Goal: Transaction & Acquisition: Download file/media

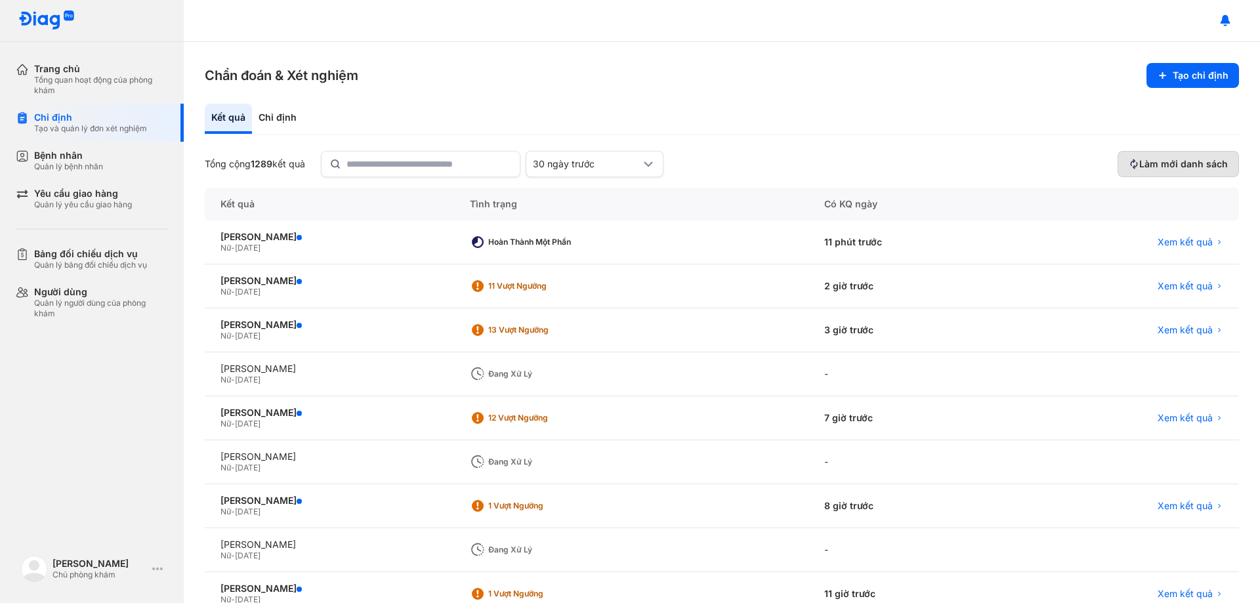
click at [1156, 164] on span "Làm mới danh sách" at bounding box center [1183, 164] width 89 height 12
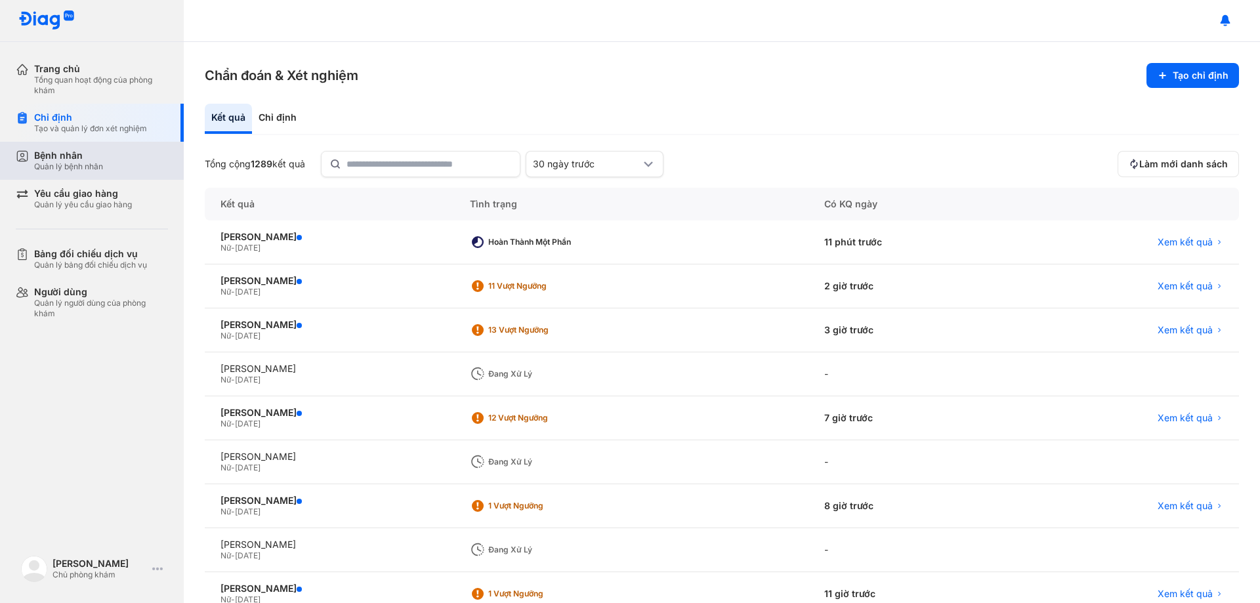
click at [60, 161] on div "Quản lý bệnh nhân" at bounding box center [68, 166] width 69 height 10
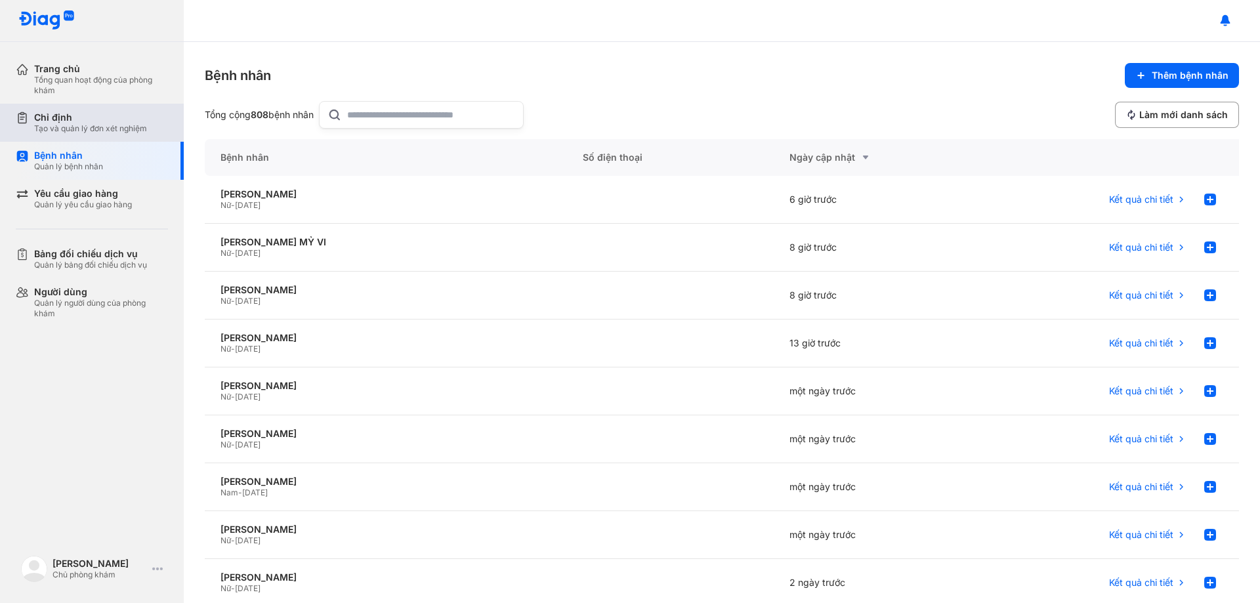
click at [83, 123] on div "Chỉ định" at bounding box center [90, 118] width 113 height 12
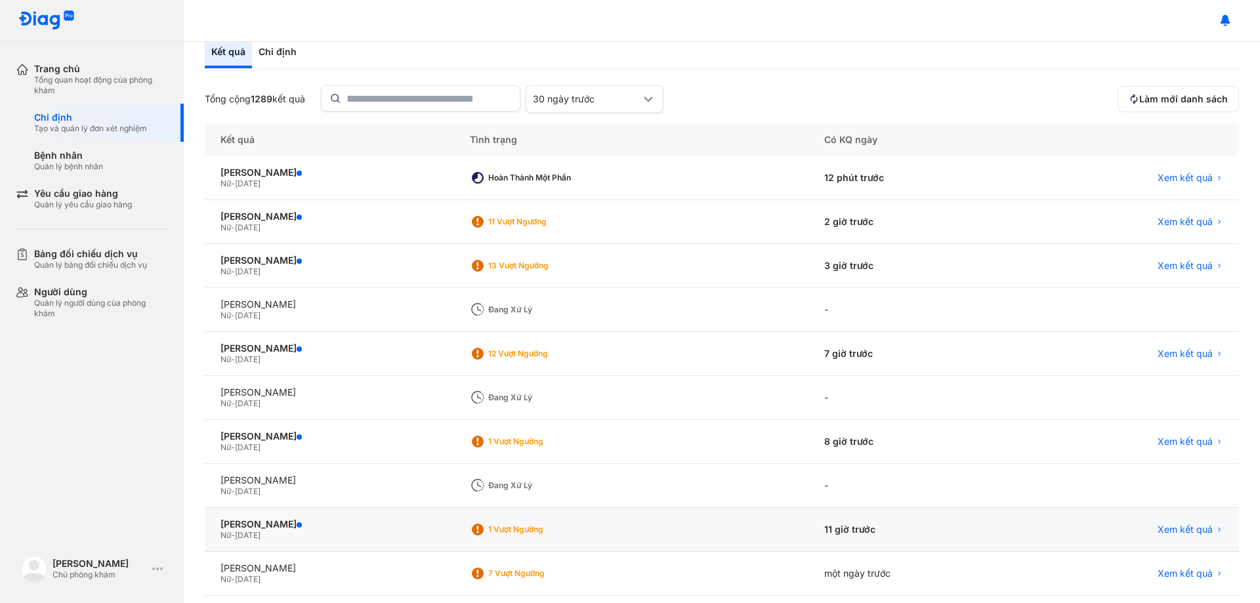
scroll to position [127, 0]
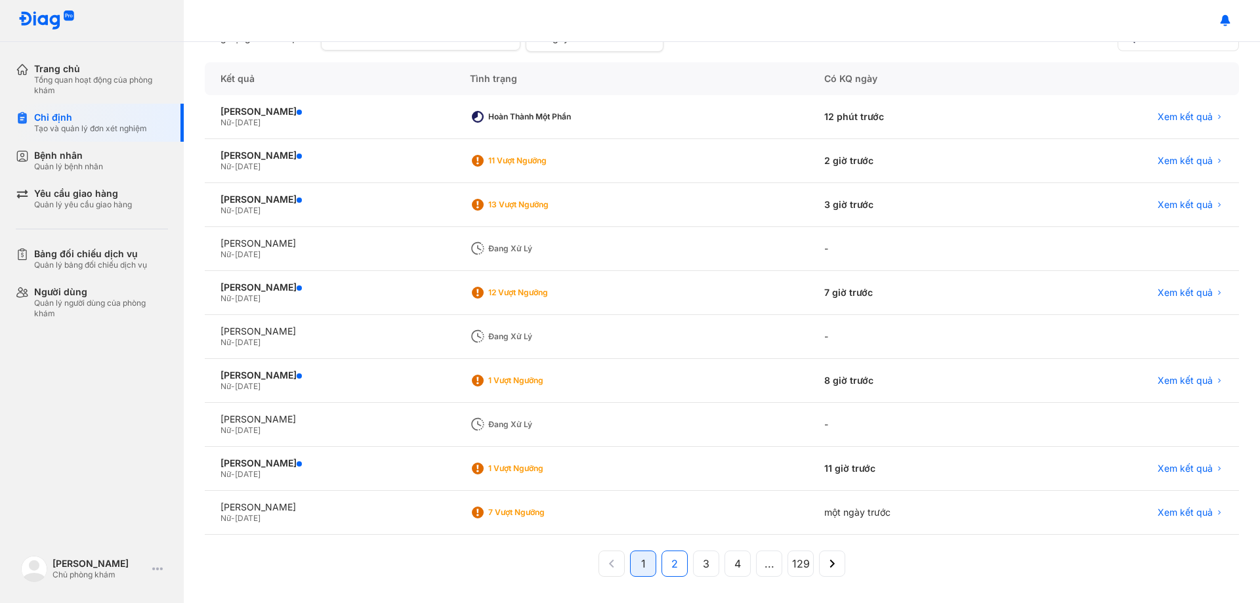
click at [693, 565] on button "2" at bounding box center [706, 563] width 26 height 26
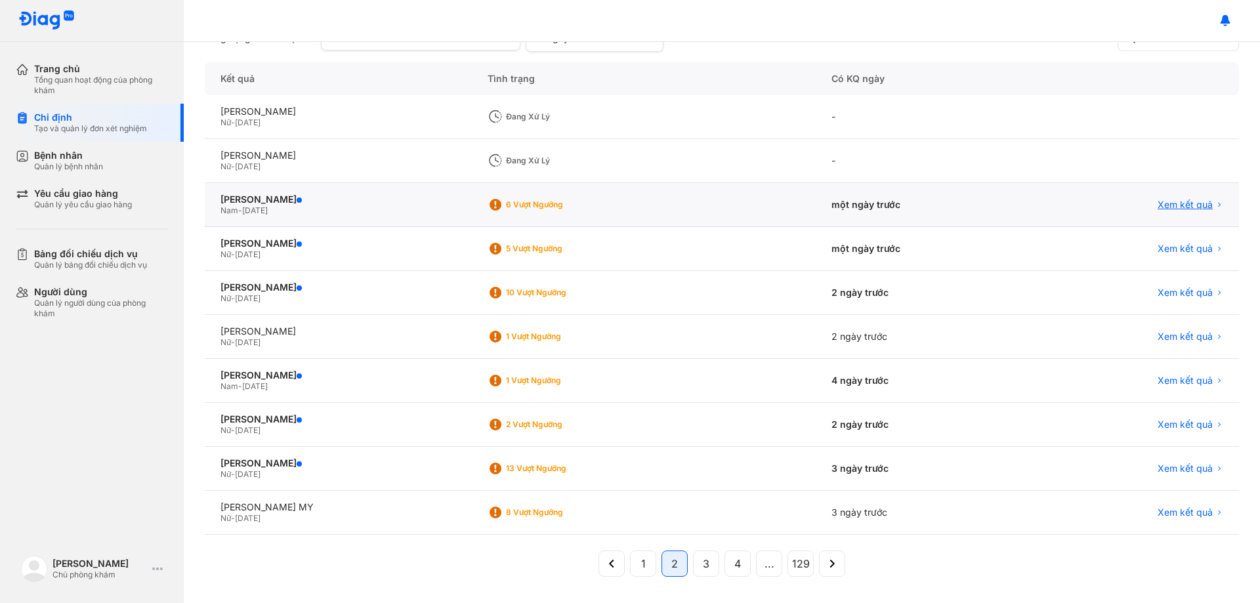
click at [1175, 207] on span "Xem kết quả" at bounding box center [1184, 205] width 55 height 12
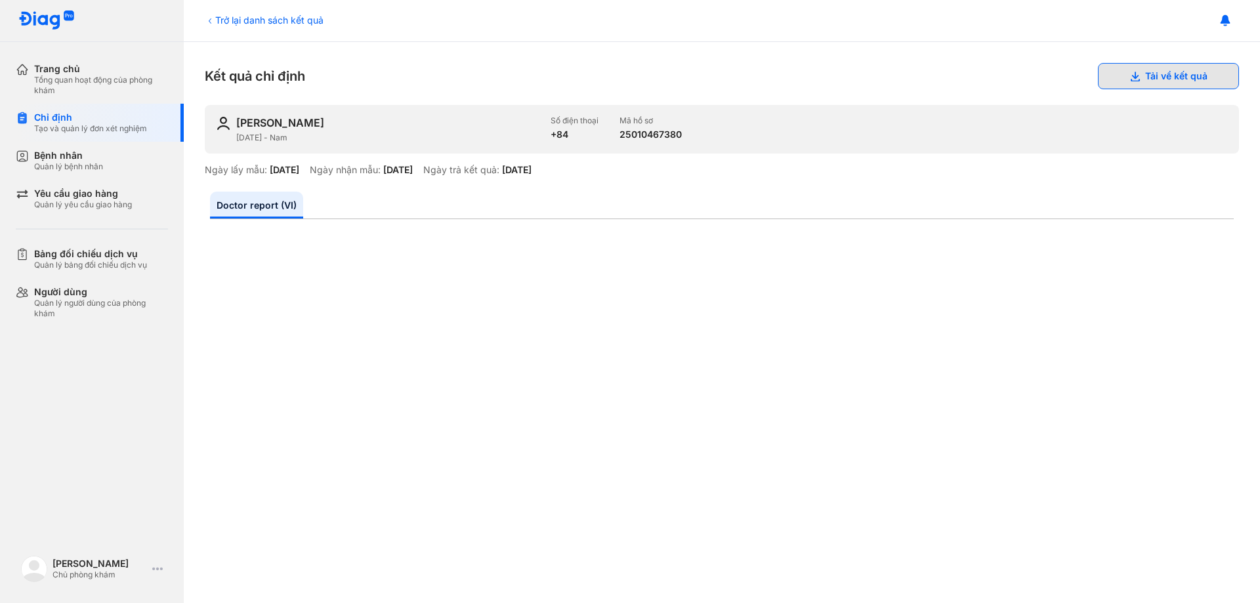
click at [1143, 75] on button "Tải về kết quả" at bounding box center [1168, 76] width 141 height 26
click at [219, 22] on div "Trở lại danh sách kết quả" at bounding box center [264, 20] width 119 height 14
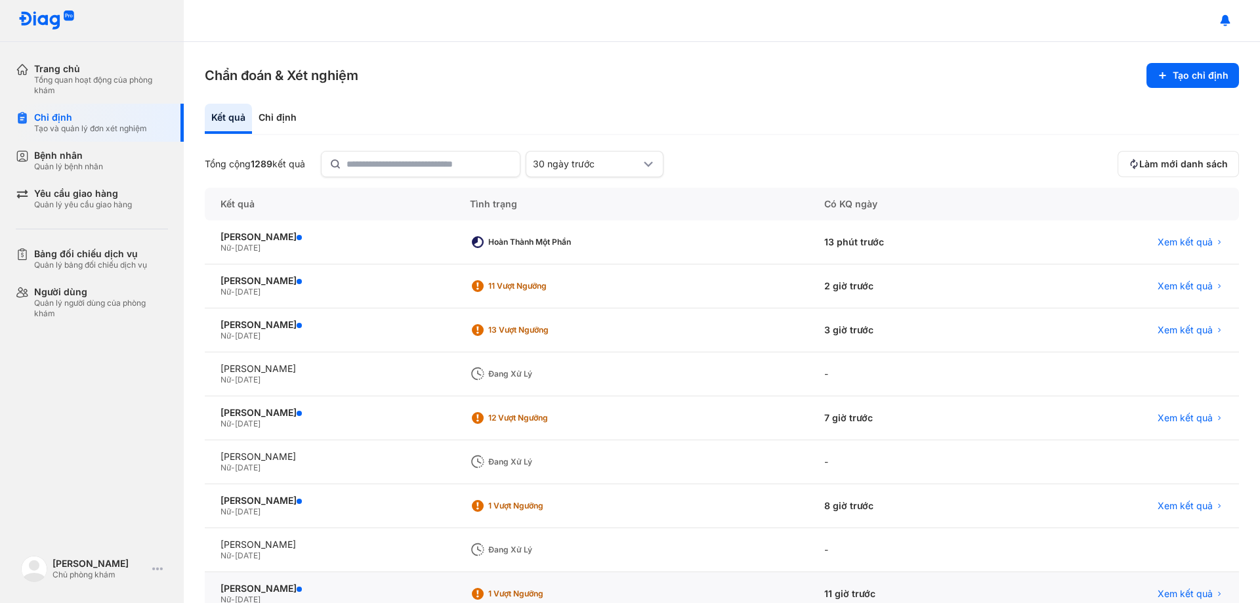
scroll to position [125, 0]
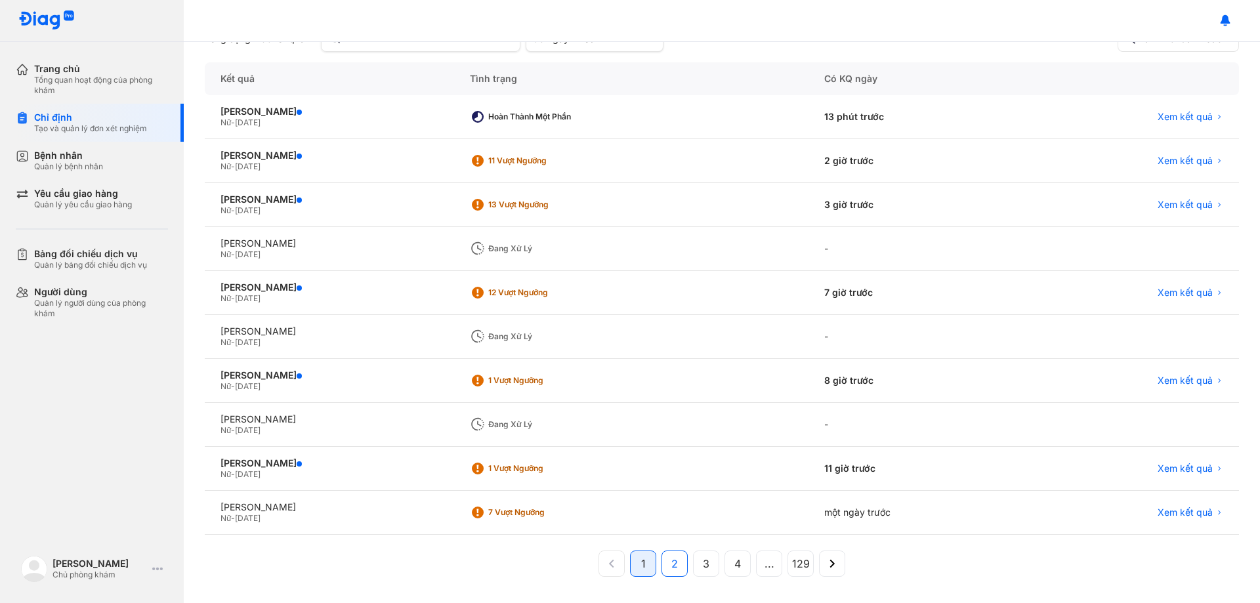
click at [672, 562] on span "2" at bounding box center [674, 564] width 7 height 16
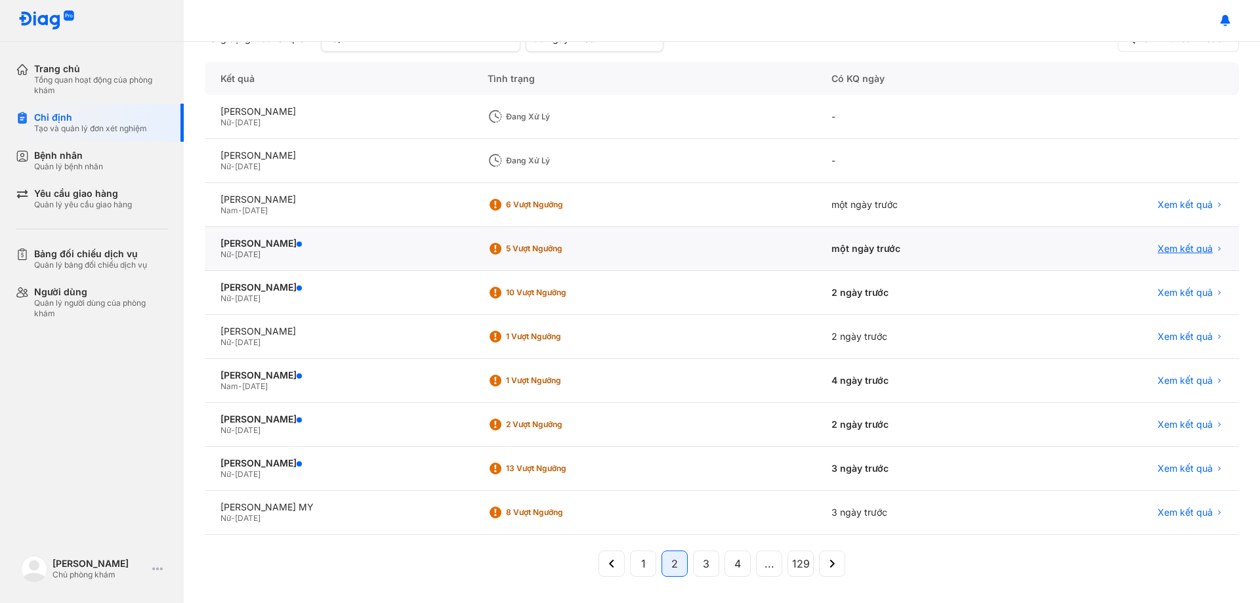
click at [1184, 251] on span "Xem kết quả" at bounding box center [1184, 249] width 55 height 12
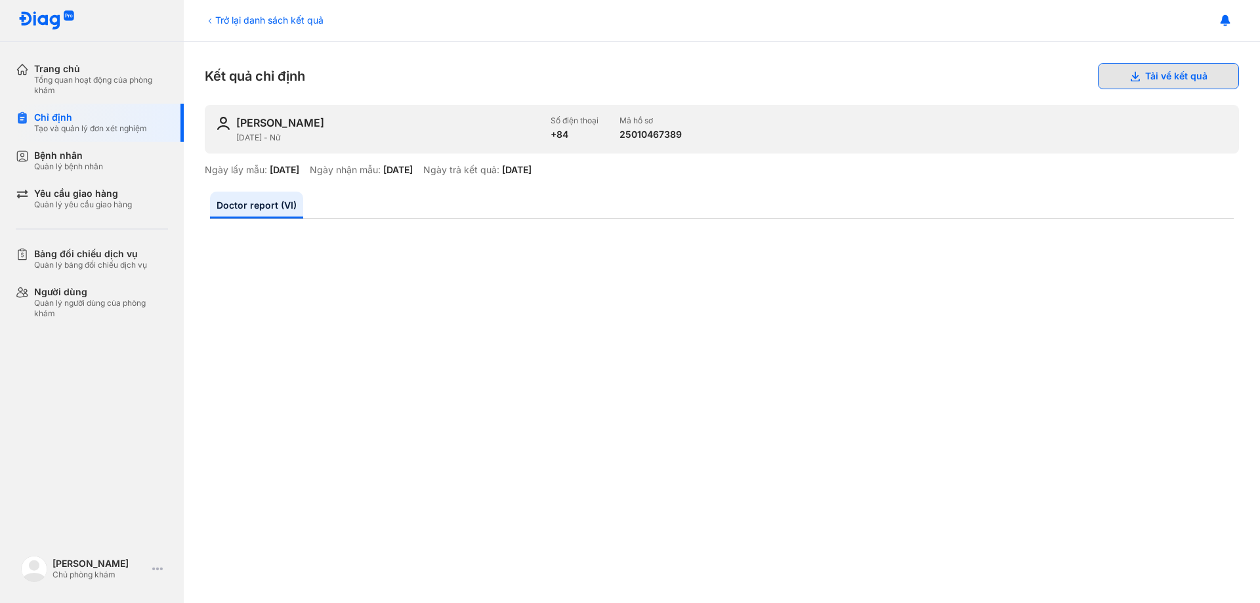
click at [1154, 78] on button "Tải về kết quả" at bounding box center [1168, 76] width 141 height 26
click at [266, 21] on div "Trở lại danh sách kết quả" at bounding box center [264, 20] width 119 height 14
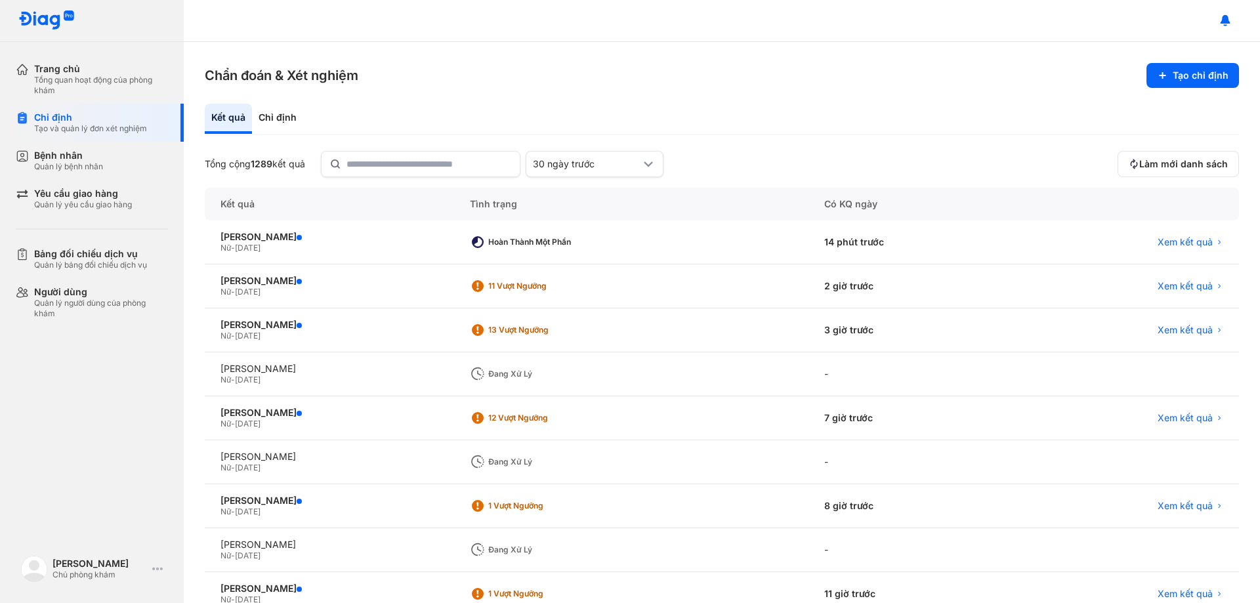
scroll to position [125, 0]
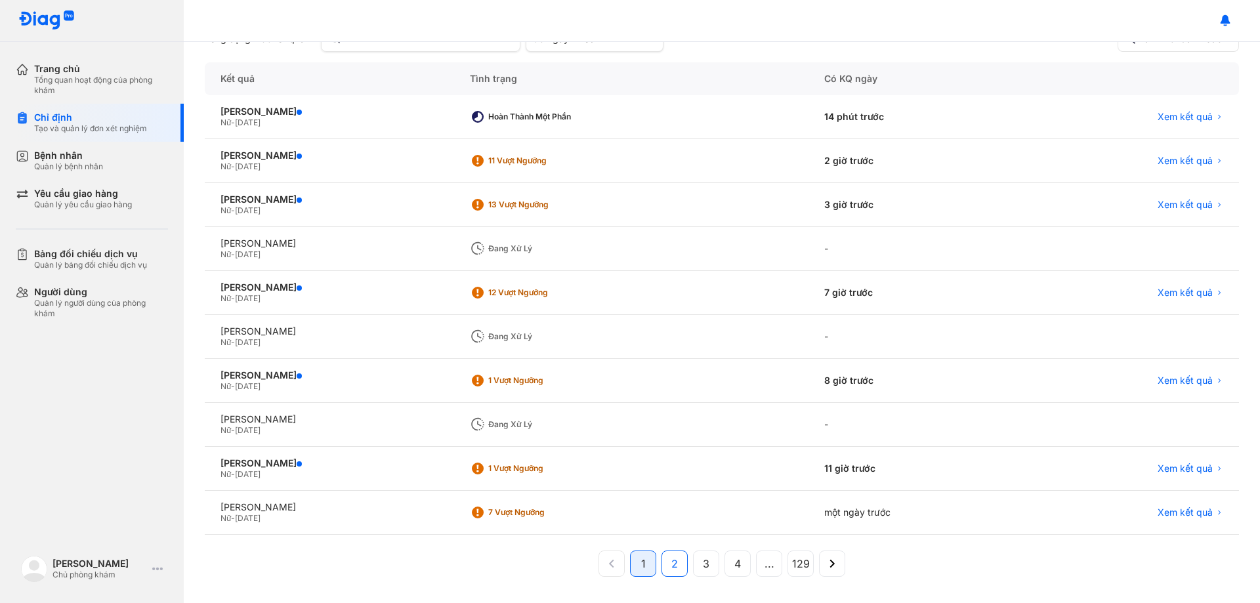
click at [693, 562] on button "2" at bounding box center [706, 563] width 26 height 26
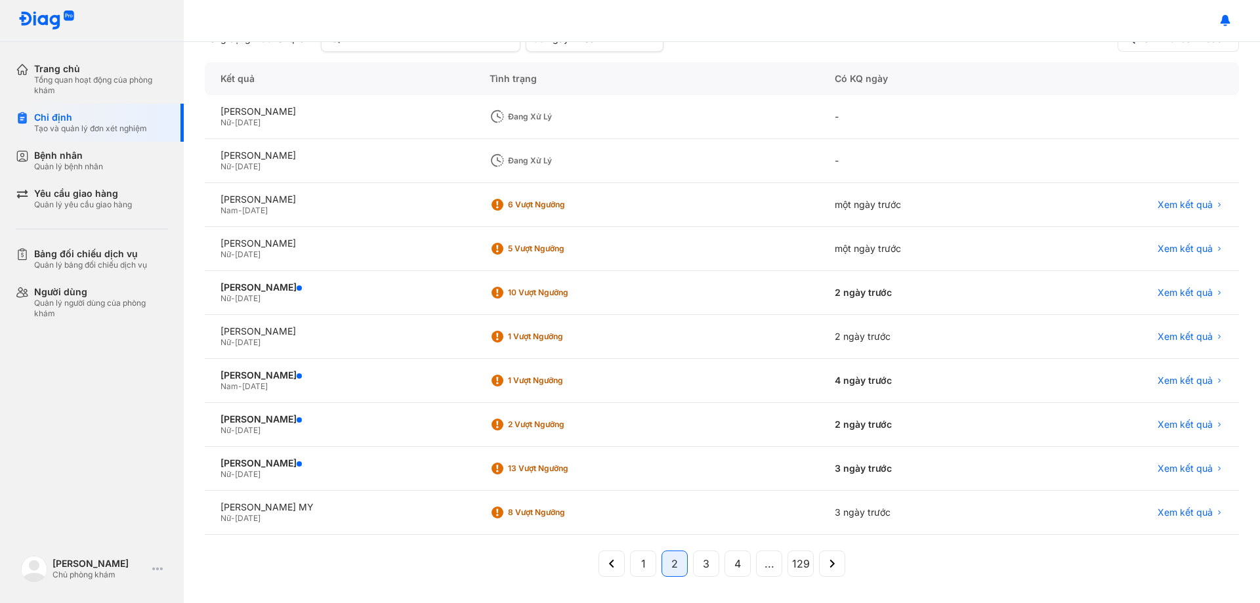
scroll to position [0, 0]
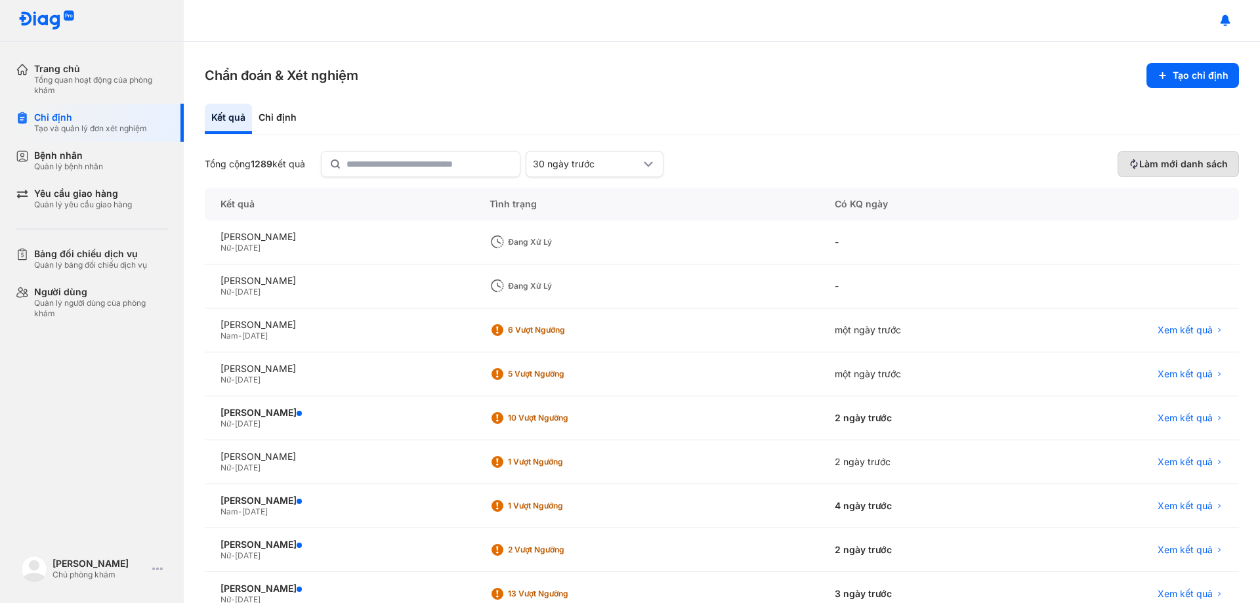
click at [1158, 152] on button "Làm mới danh sách" at bounding box center [1177, 164] width 121 height 26
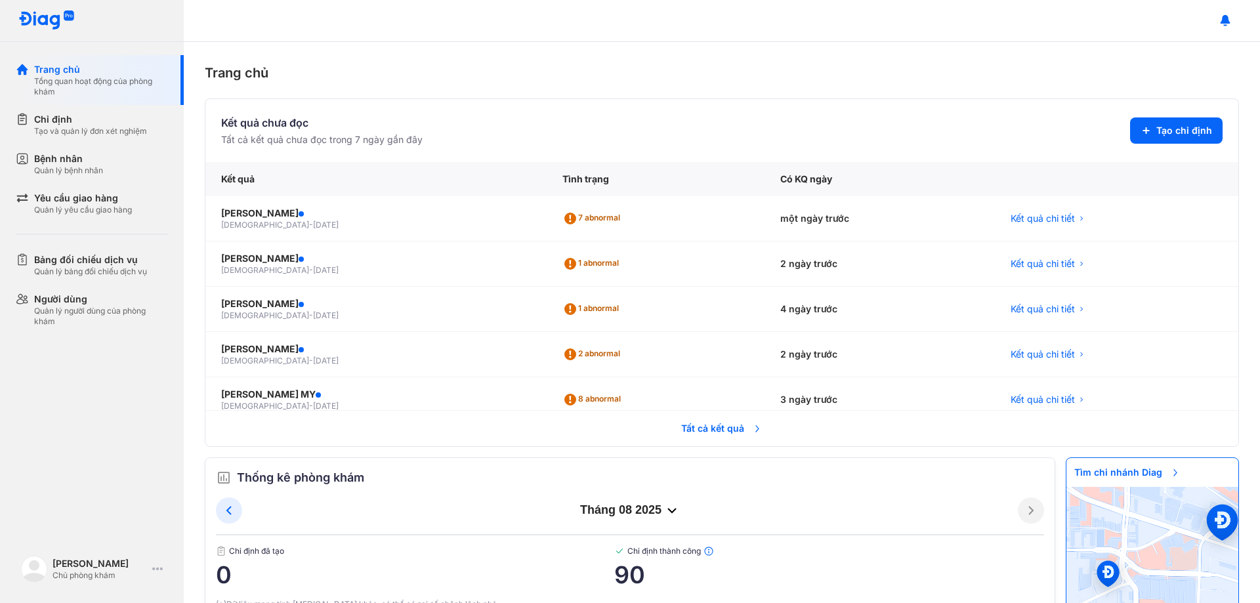
click at [670, 397] on span "Tất cả kết quả" at bounding box center [721, 428] width 97 height 29
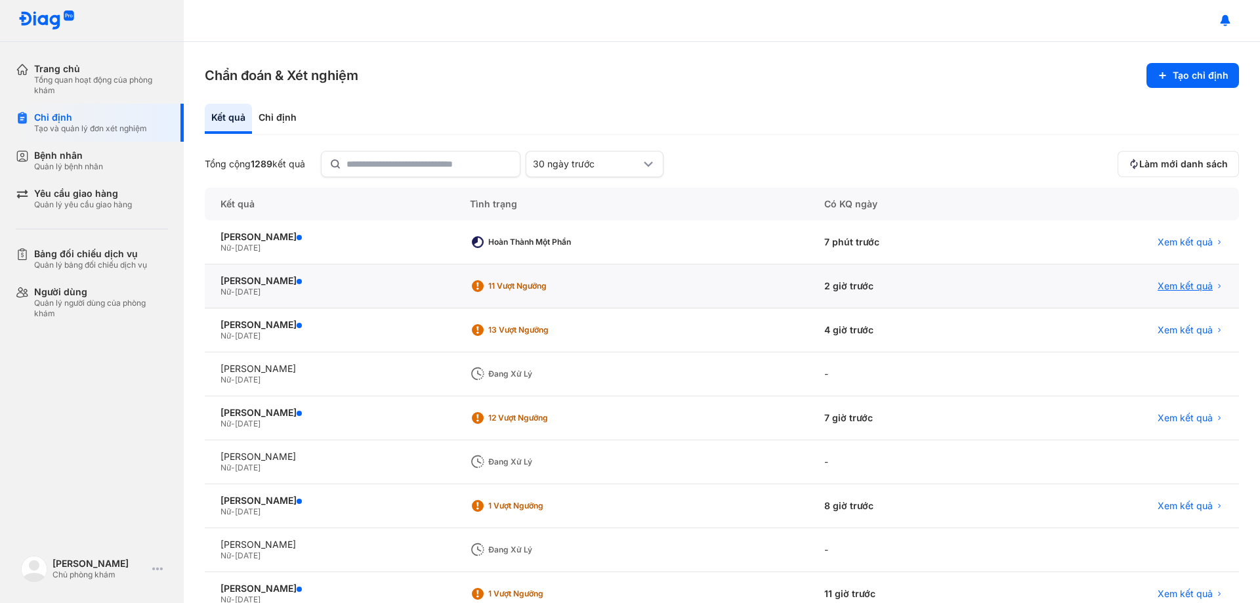
click at [1171, 281] on span "Xem kết quả" at bounding box center [1184, 286] width 55 height 12
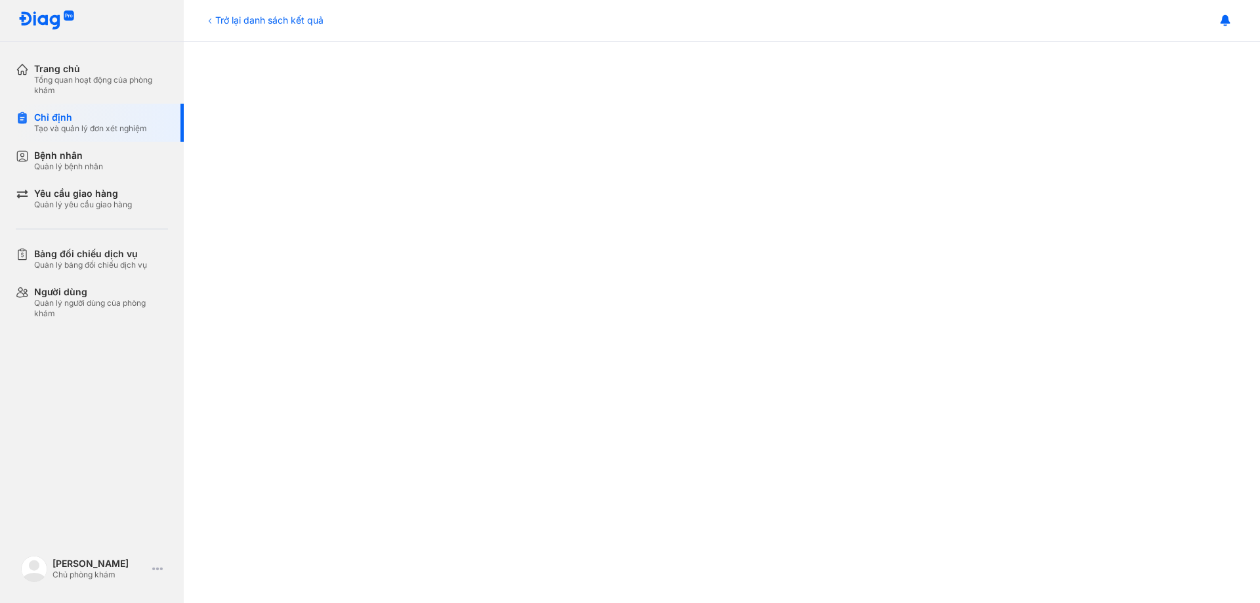
scroll to position [131, 0]
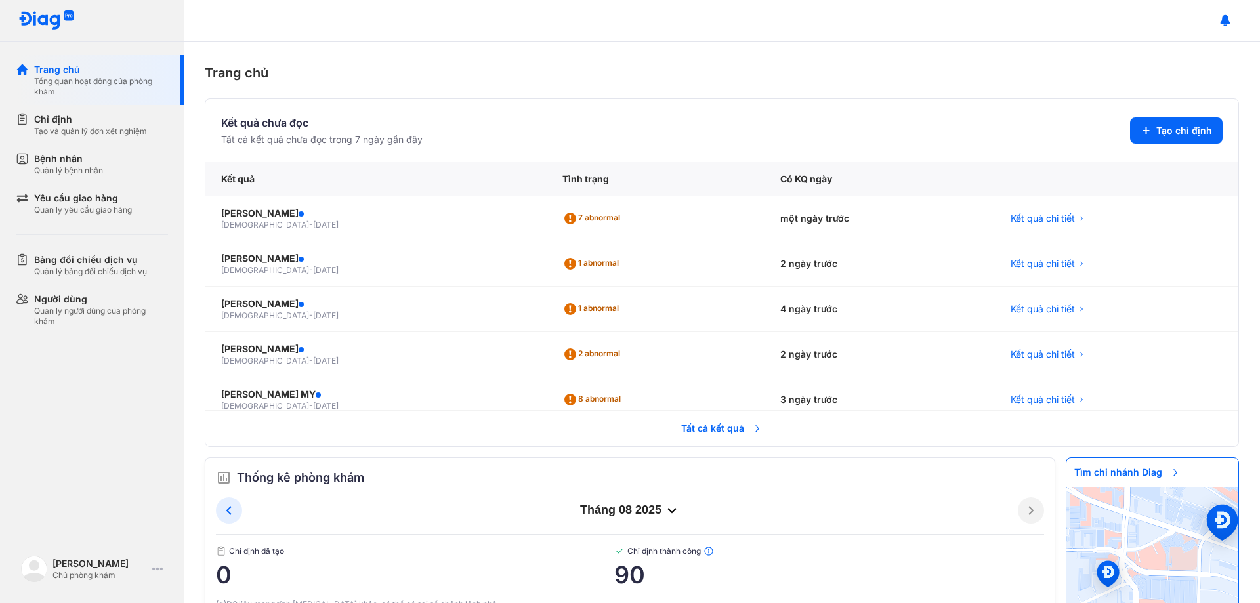
click at [699, 426] on span "Tất cả kết quả" at bounding box center [721, 428] width 97 height 29
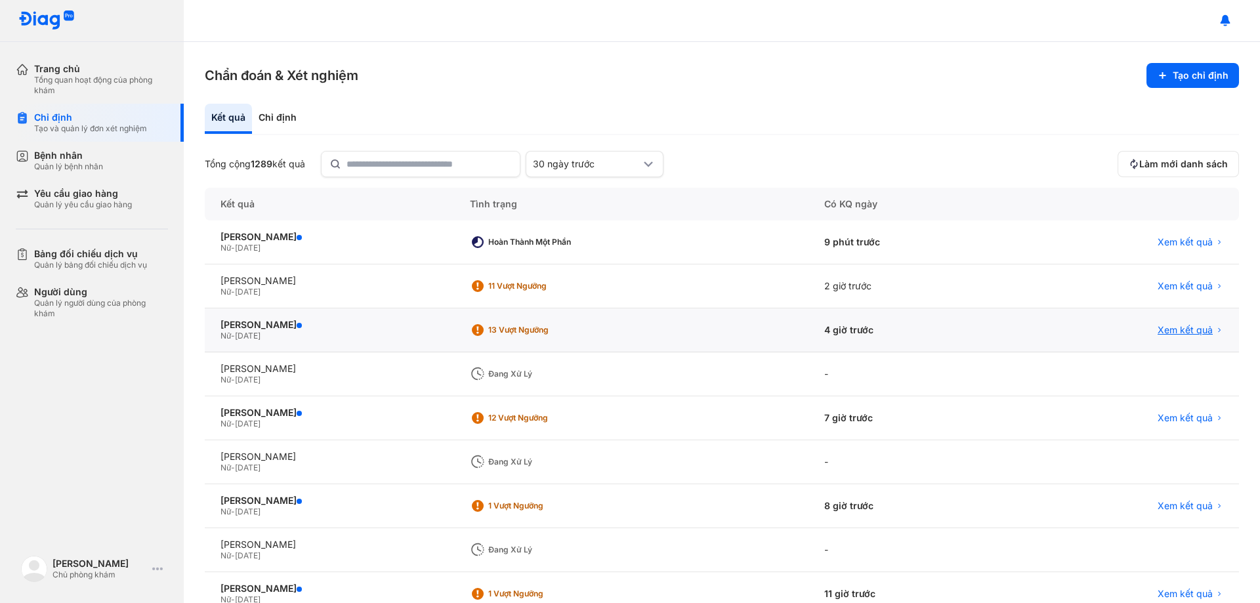
click at [1188, 331] on span "Xem kết quả" at bounding box center [1184, 330] width 55 height 12
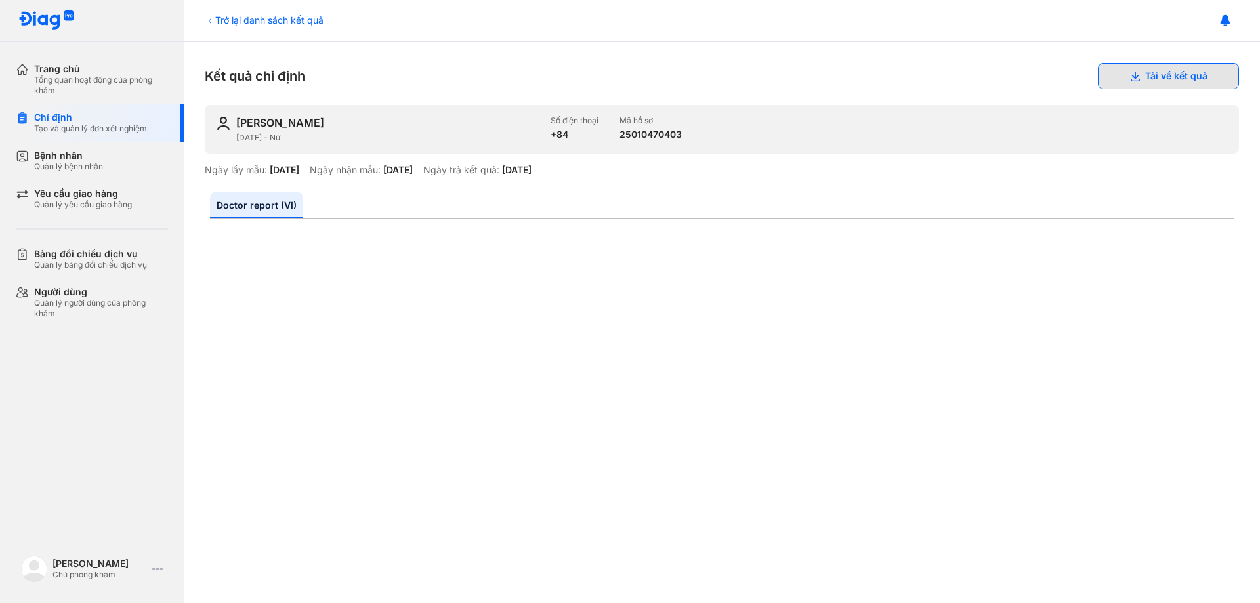
click at [1132, 73] on button "Tải về kết quả" at bounding box center [1168, 76] width 141 height 26
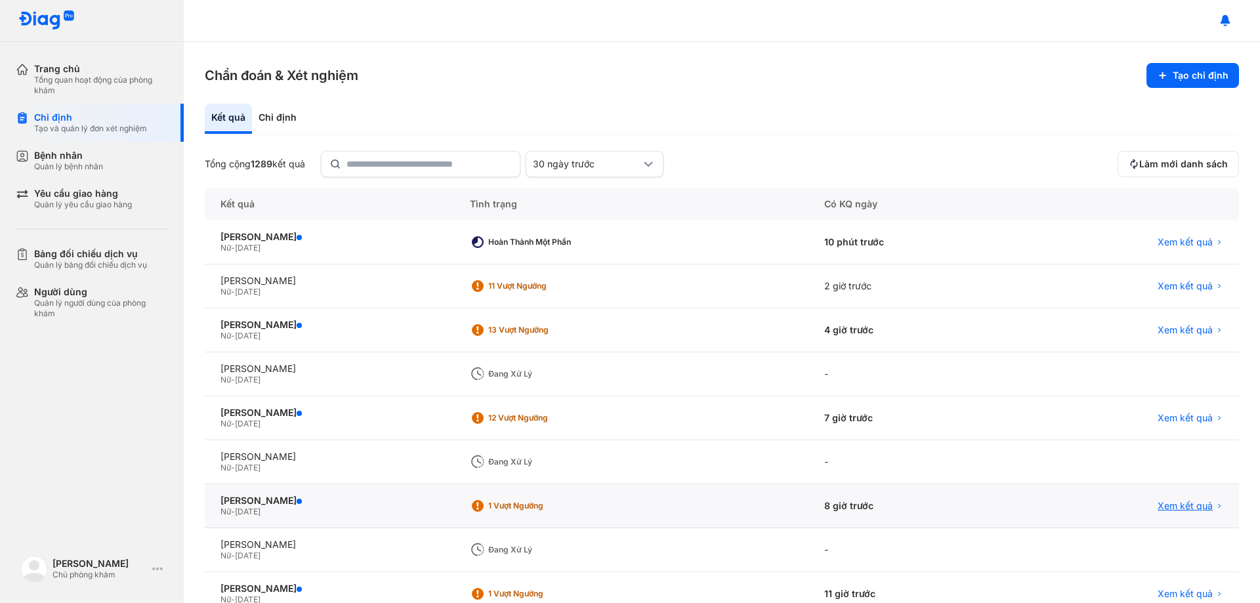
click at [1172, 500] on span "Xem kết quả" at bounding box center [1184, 506] width 55 height 12
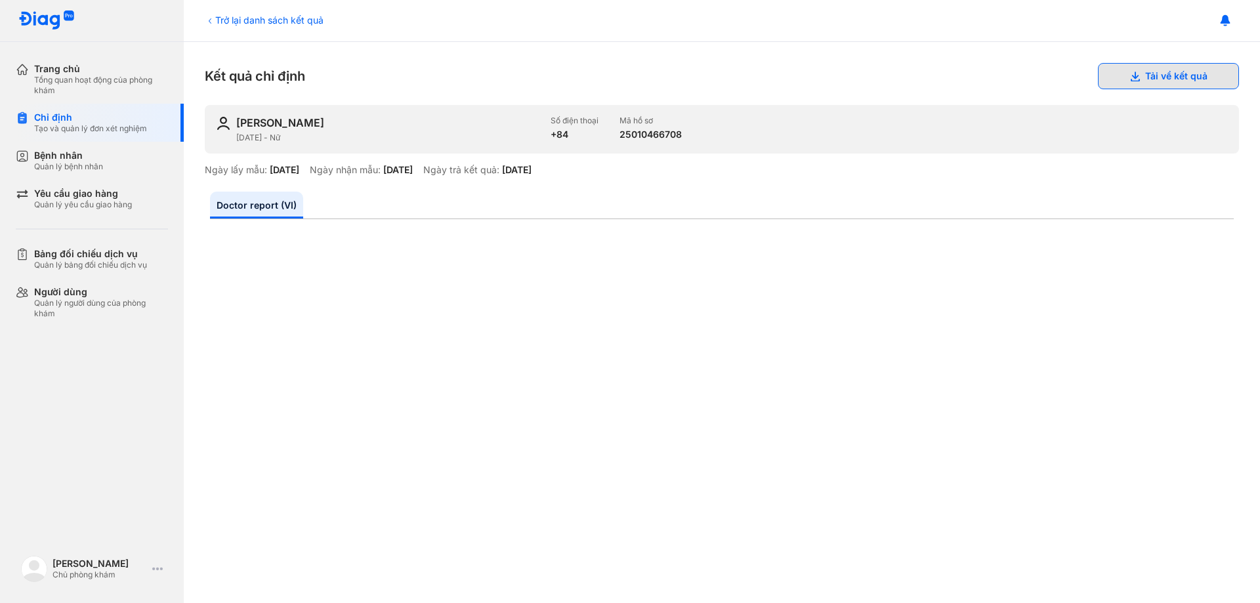
click at [1147, 83] on button "Tải về kết quả" at bounding box center [1168, 76] width 141 height 26
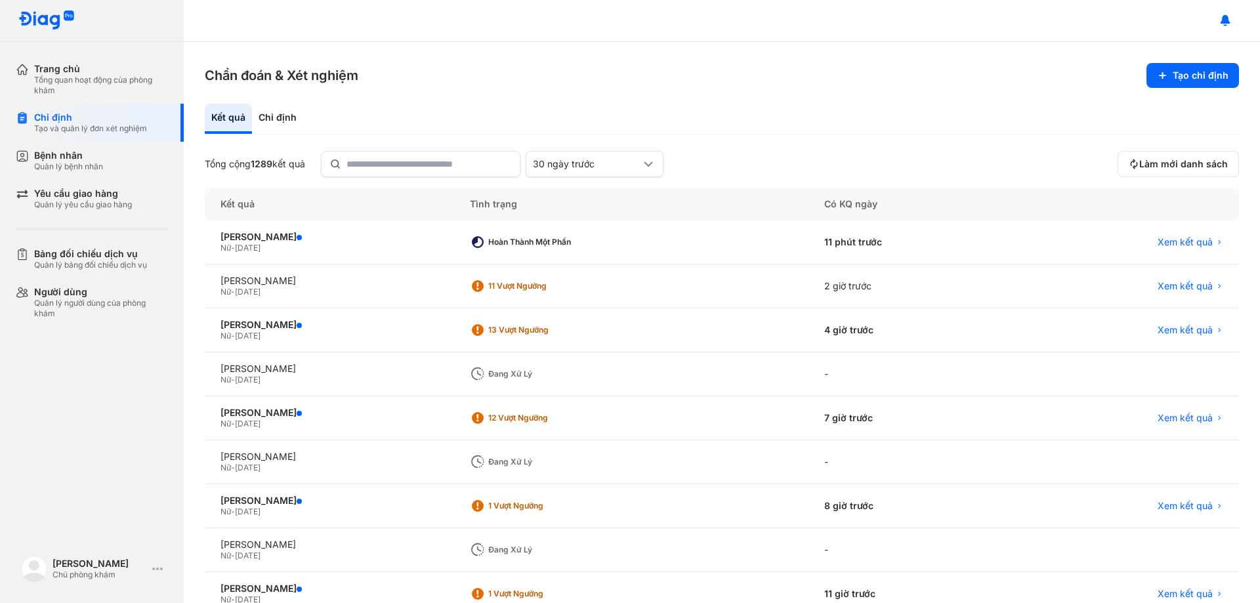
scroll to position [125, 0]
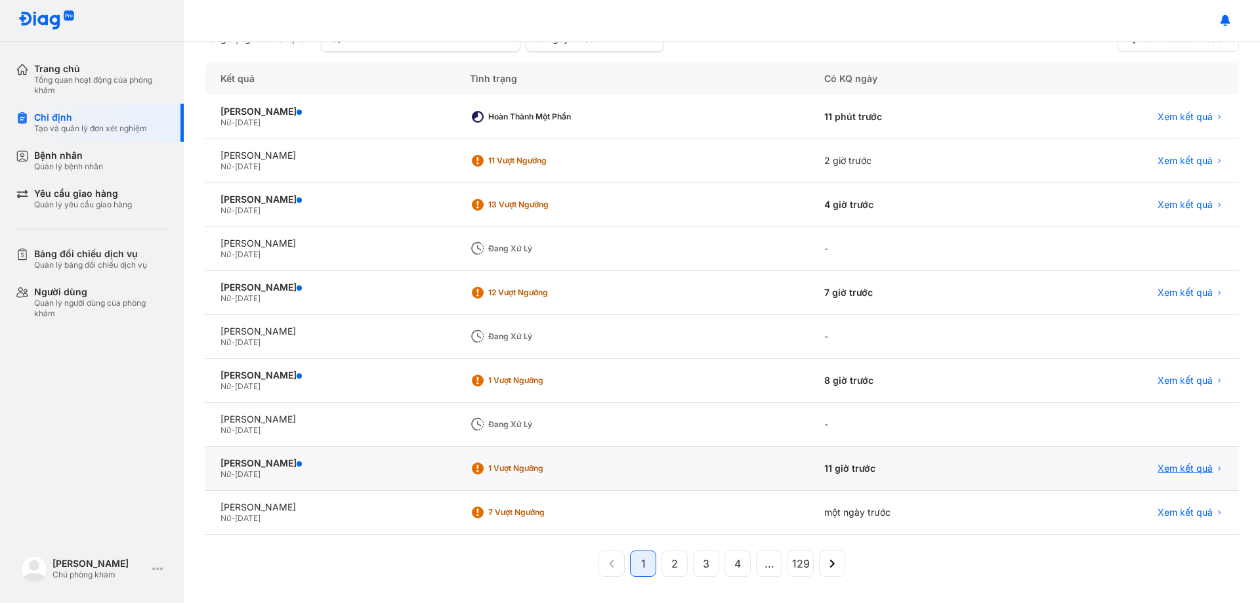
click at [1157, 471] on span "Xem kết quả" at bounding box center [1184, 468] width 55 height 12
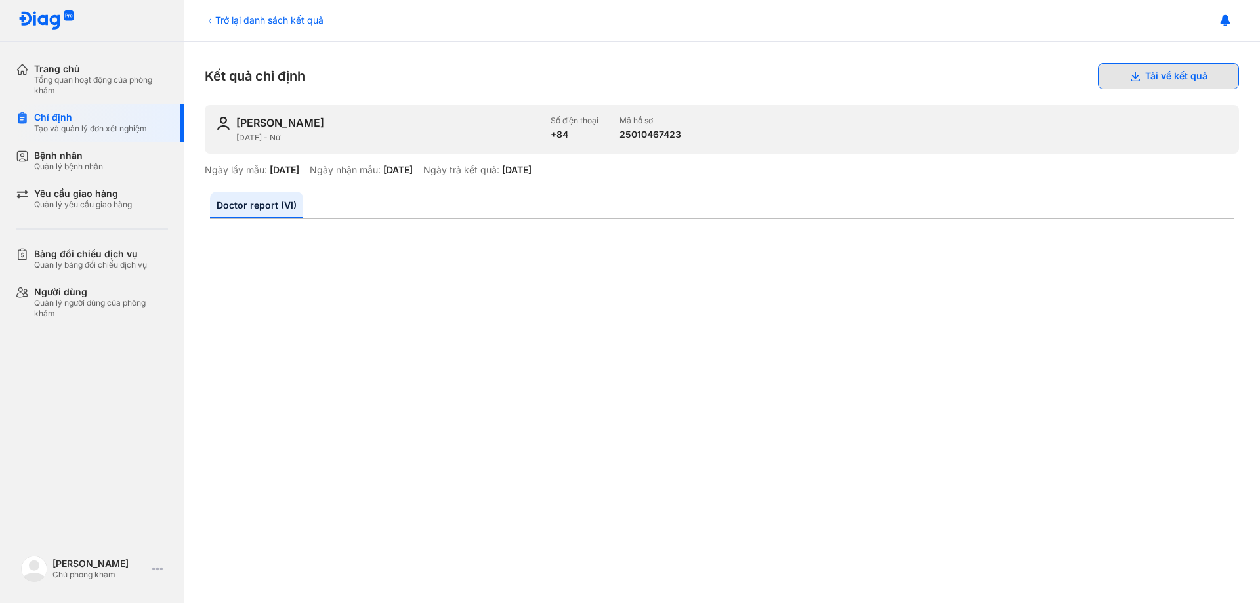
click at [1134, 83] on button "Tải về kết quả" at bounding box center [1168, 76] width 141 height 26
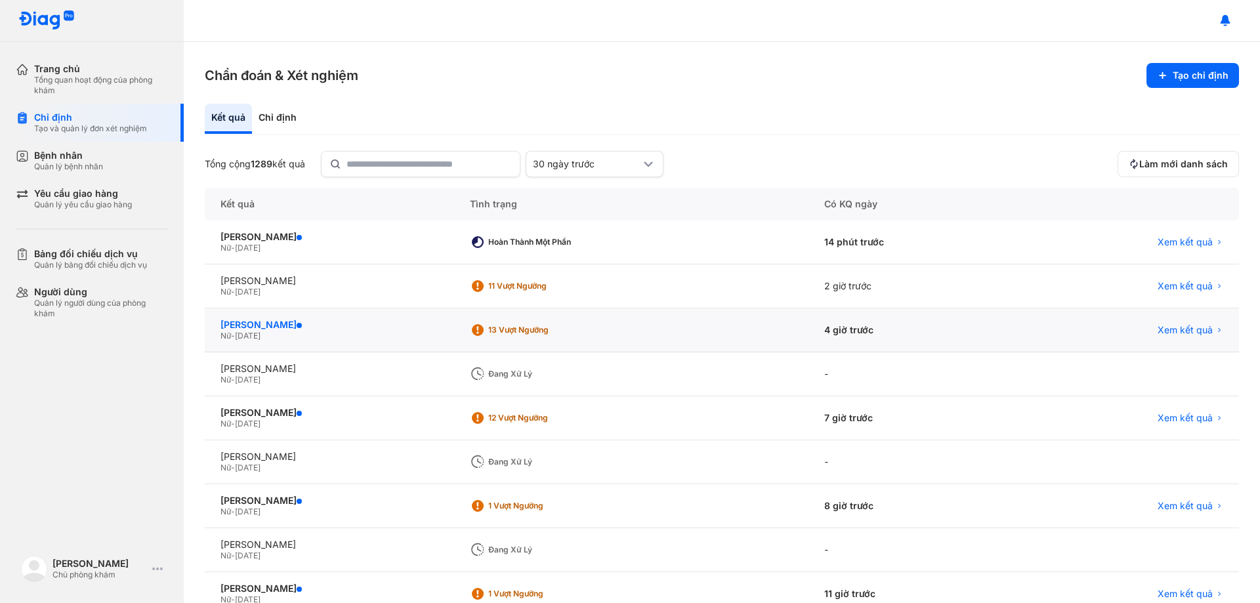
scroll to position [66, 0]
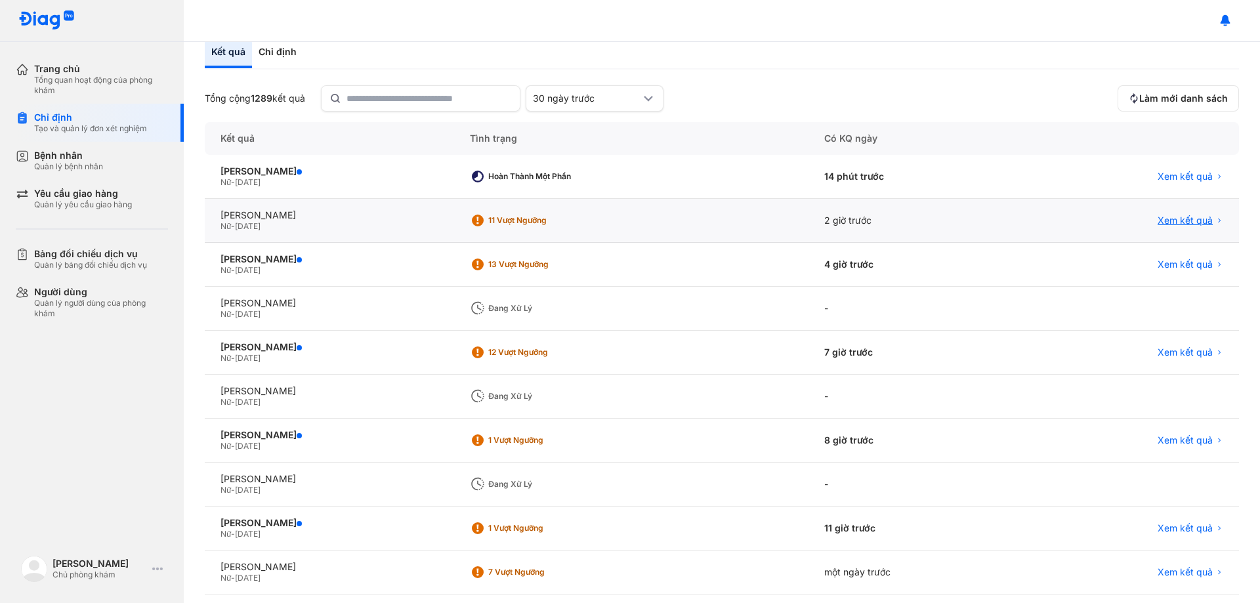
click at [1170, 216] on span "Xem kết quả" at bounding box center [1184, 221] width 55 height 12
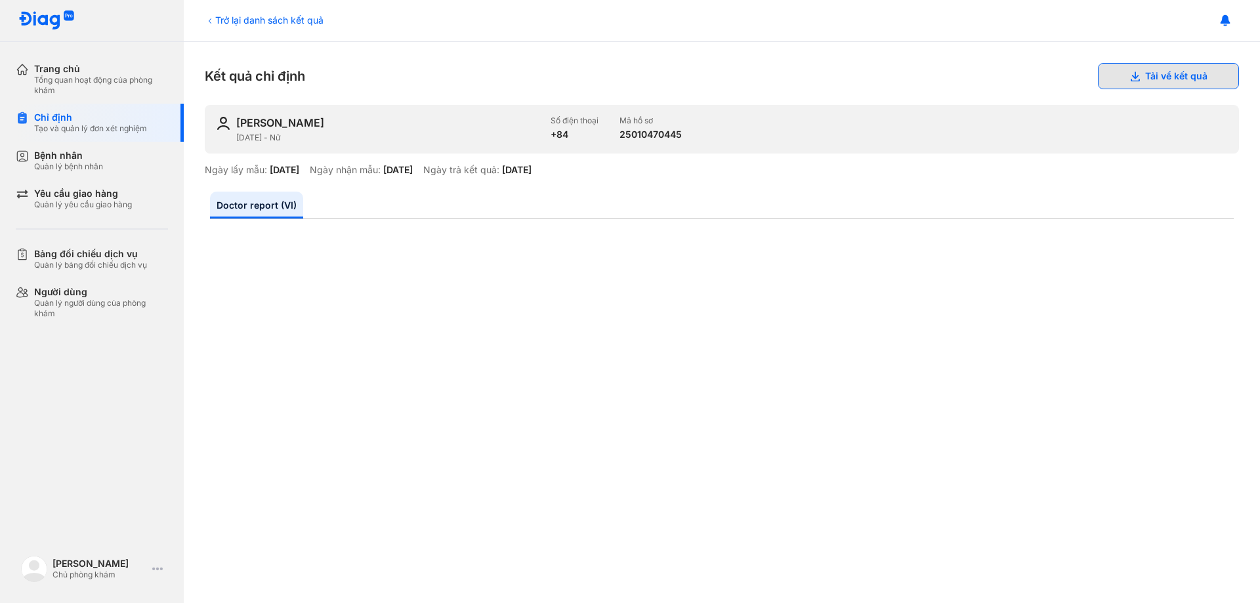
click at [1176, 72] on button "Tải về kết quả" at bounding box center [1168, 76] width 141 height 26
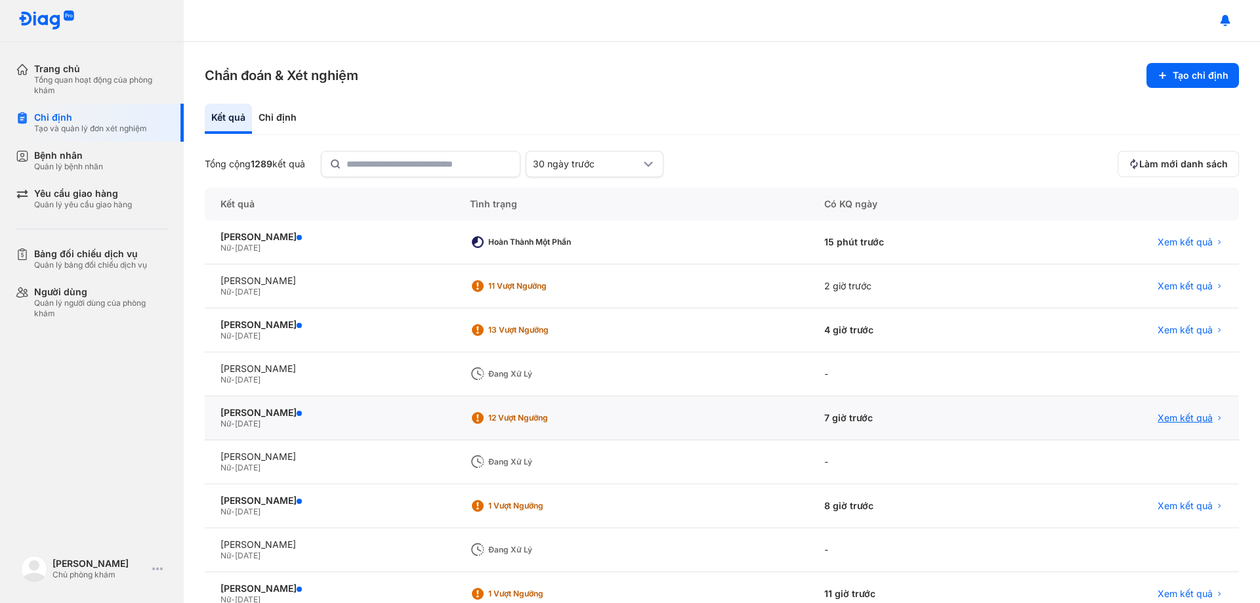
click at [1178, 416] on span "Xem kết quả" at bounding box center [1184, 418] width 55 height 12
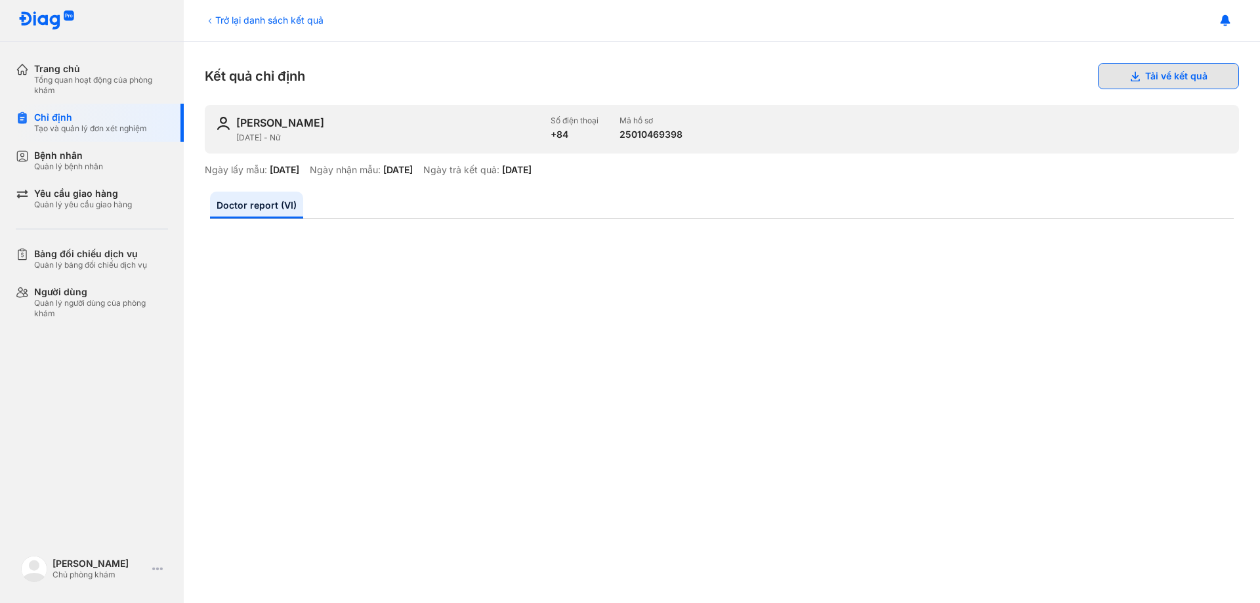
click at [1180, 75] on button "Tải về kết quả" at bounding box center [1168, 76] width 141 height 26
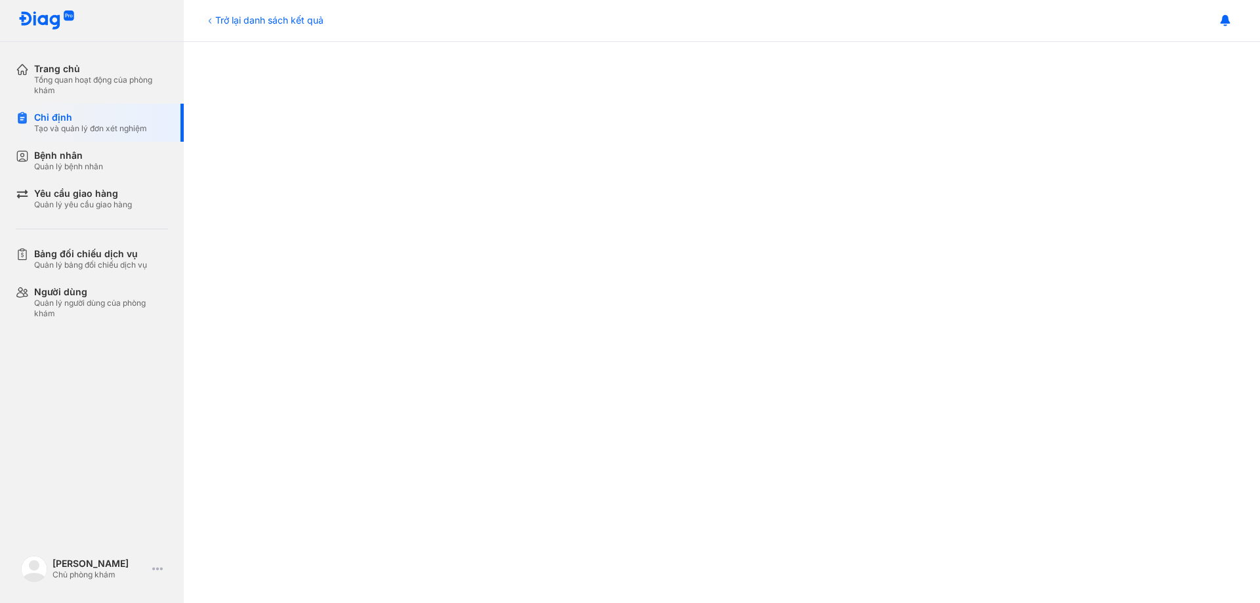
scroll to position [661, 0]
